Goal: Use online tool/utility: Use online tool/utility

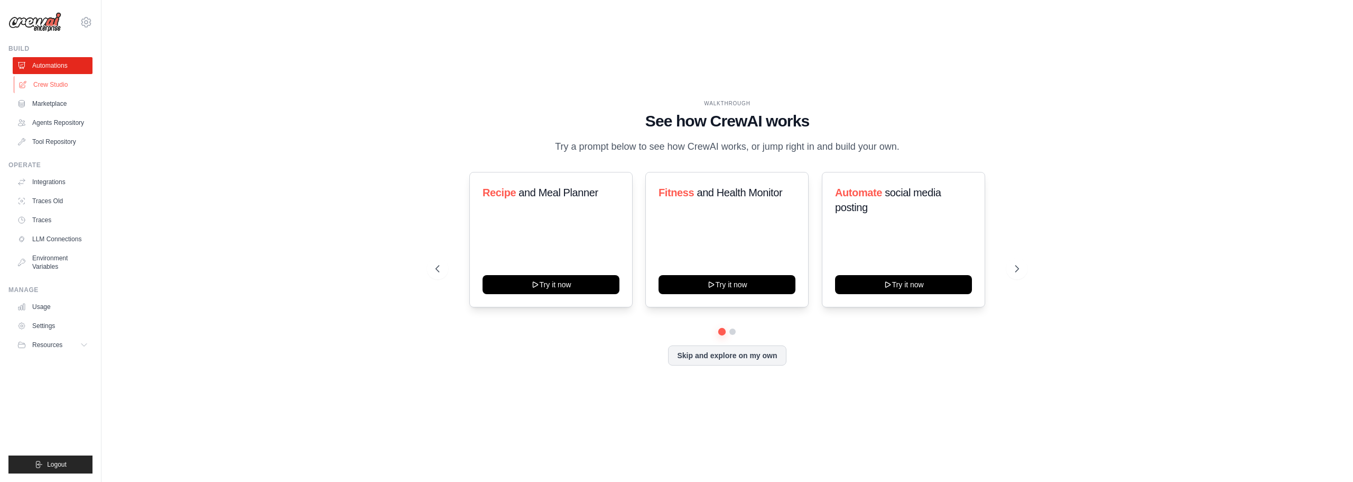
click at [41, 85] on link "Crew Studio" at bounding box center [54, 84] width 80 height 17
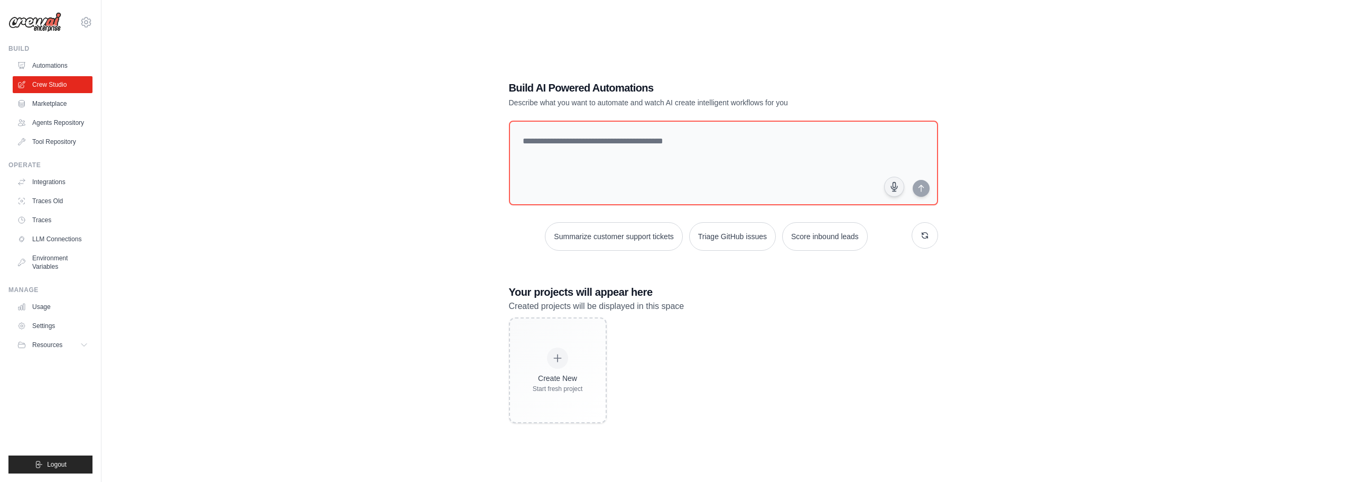
click at [20, 24] on img at bounding box center [34, 22] width 53 height 20
click at [28, 23] on img at bounding box center [34, 22] width 53 height 20
